Goal: Transaction & Acquisition: Obtain resource

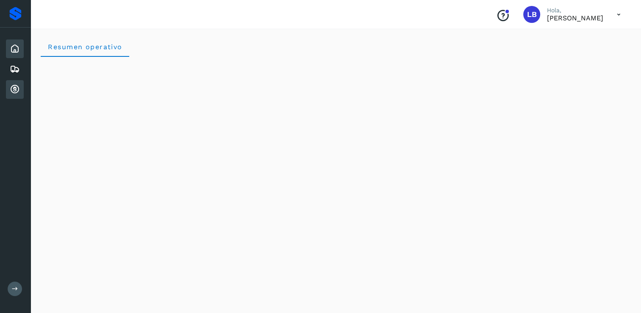
click at [15, 92] on icon at bounding box center [15, 89] width 10 height 10
click at [17, 71] on icon at bounding box center [15, 69] width 10 height 10
click at [17, 50] on icon at bounding box center [15, 49] width 10 height 10
click at [14, 17] on div "Proveedores" at bounding box center [15, 14] width 12 height 14
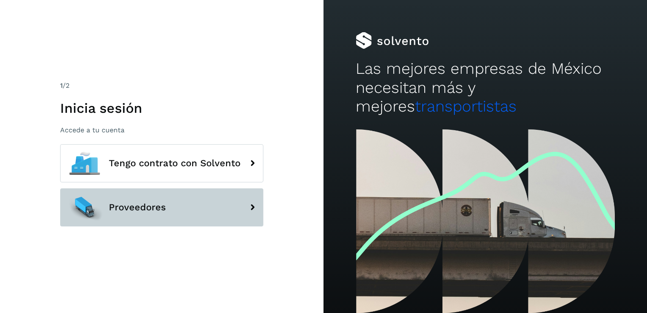
click at [241, 205] on button "Proveedores" at bounding box center [161, 207] width 203 height 38
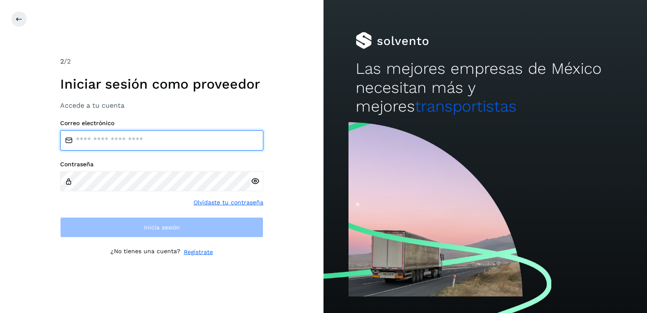
type input "**********"
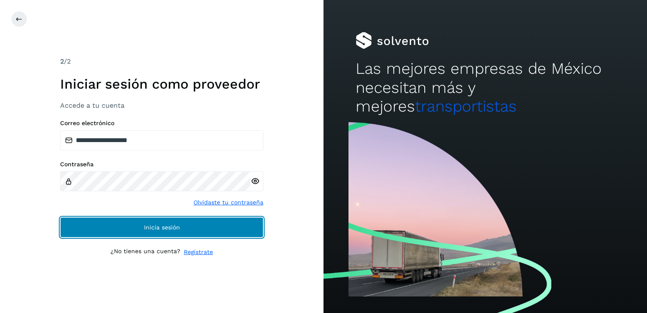
click at [164, 228] on span "Inicia sesión" at bounding box center [162, 227] width 36 height 6
click at [166, 227] on span "Inicia sesión" at bounding box center [162, 227] width 36 height 6
click at [177, 227] on span "Inicia sesión" at bounding box center [162, 227] width 36 height 6
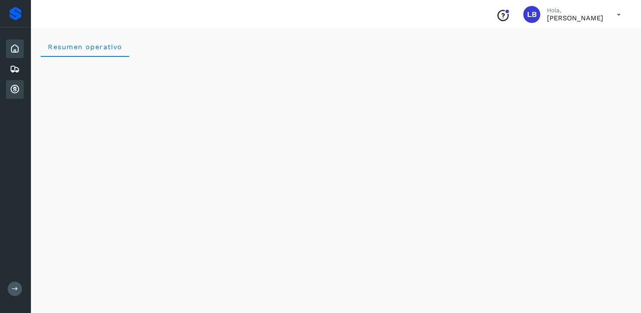
click at [14, 87] on icon at bounding box center [15, 89] width 10 height 10
click at [14, 69] on icon at bounding box center [15, 69] width 10 height 10
click at [11, 52] on icon at bounding box center [15, 49] width 10 height 10
click at [16, 291] on icon at bounding box center [15, 289] width 6 height 6
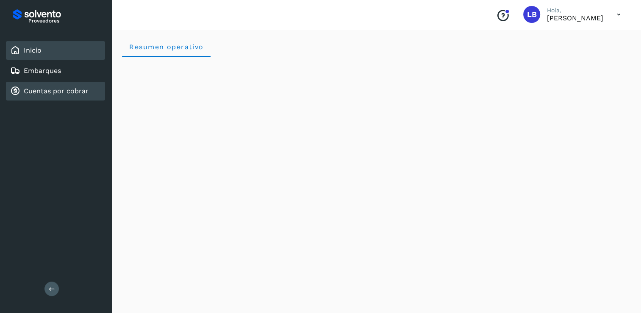
click at [38, 89] on link "Cuentas por cobrar" at bounding box center [56, 91] width 65 height 8
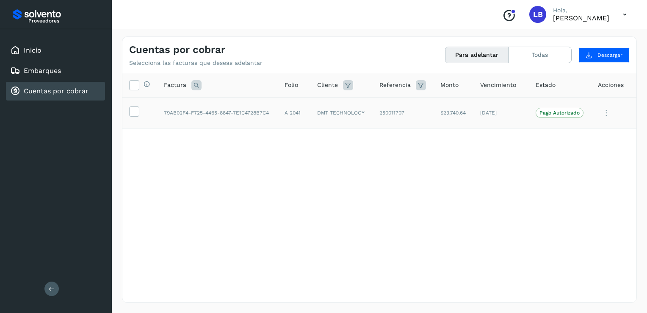
click at [607, 112] on icon at bounding box center [606, 112] width 17 height 17
click at [607, 112] on div at bounding box center [323, 156] width 647 height 313
click at [136, 116] on span at bounding box center [134, 113] width 9 height 6
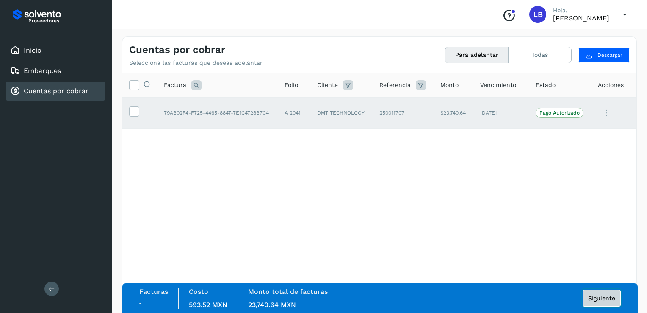
click at [594, 297] on span "Siguiente" at bounding box center [601, 298] width 27 height 6
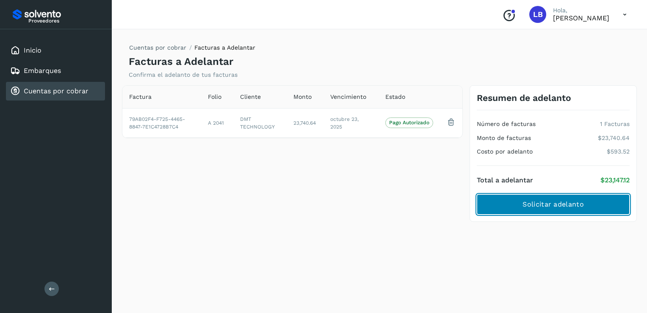
click at [551, 202] on span "Solicitar adelanto" at bounding box center [553, 204] width 61 height 9
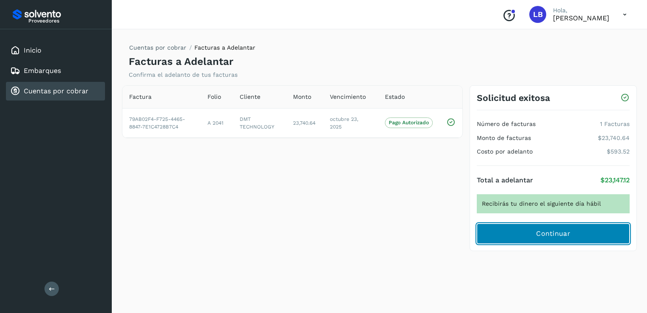
click at [551, 233] on span "Continuar" at bounding box center [553, 233] width 34 height 9
